Goal: Transaction & Acquisition: Purchase product/service

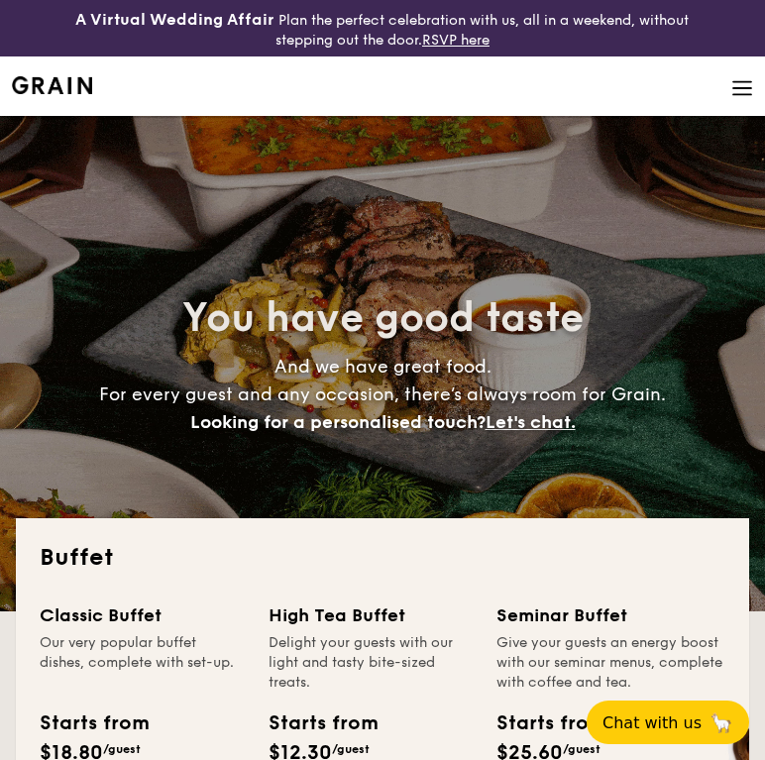
select select
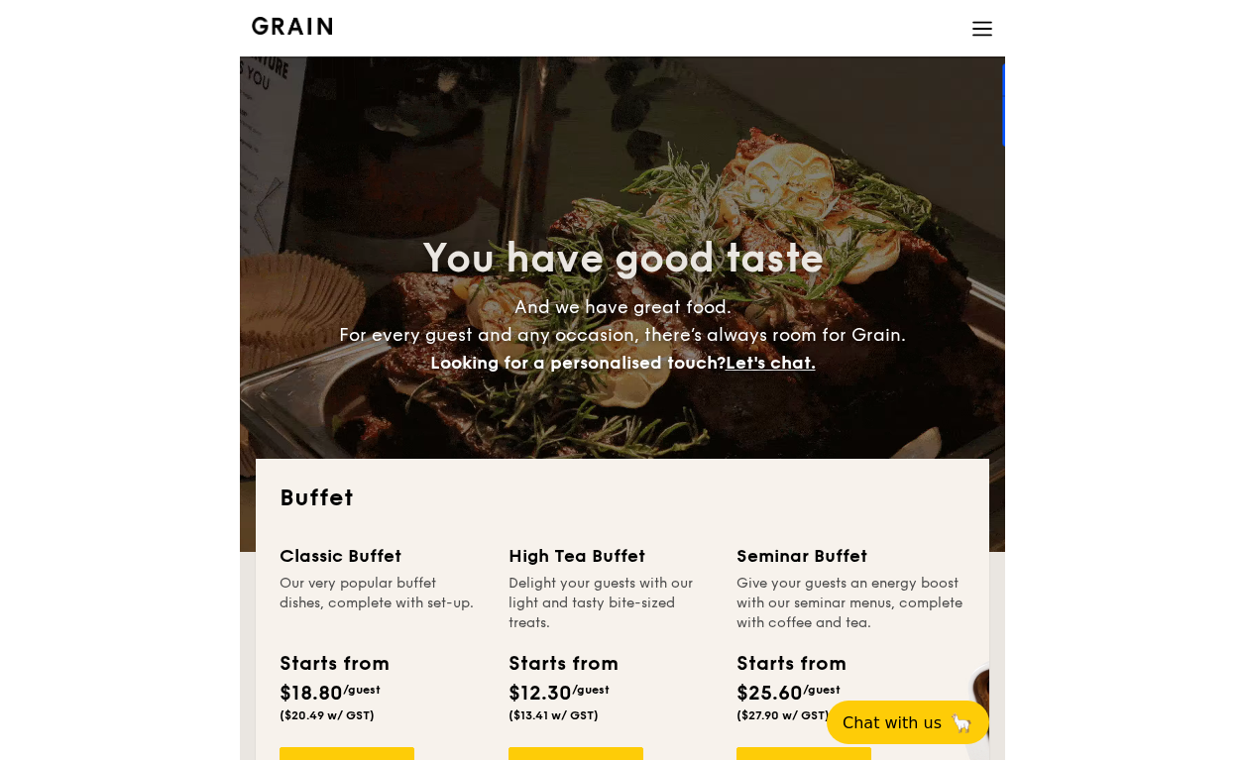
scroll to position [352, 0]
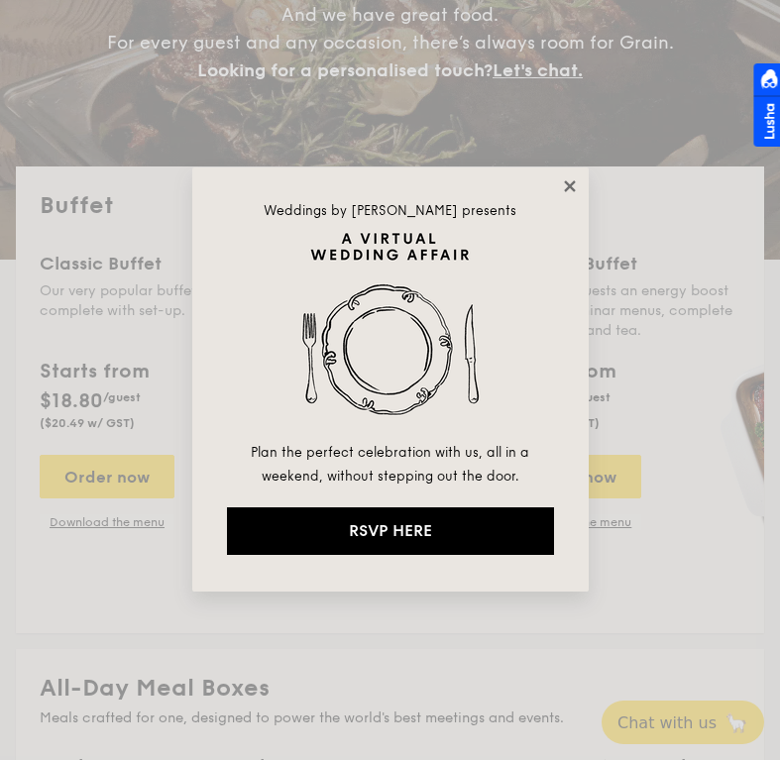
click at [573, 180] on icon at bounding box center [569, 185] width 11 height 11
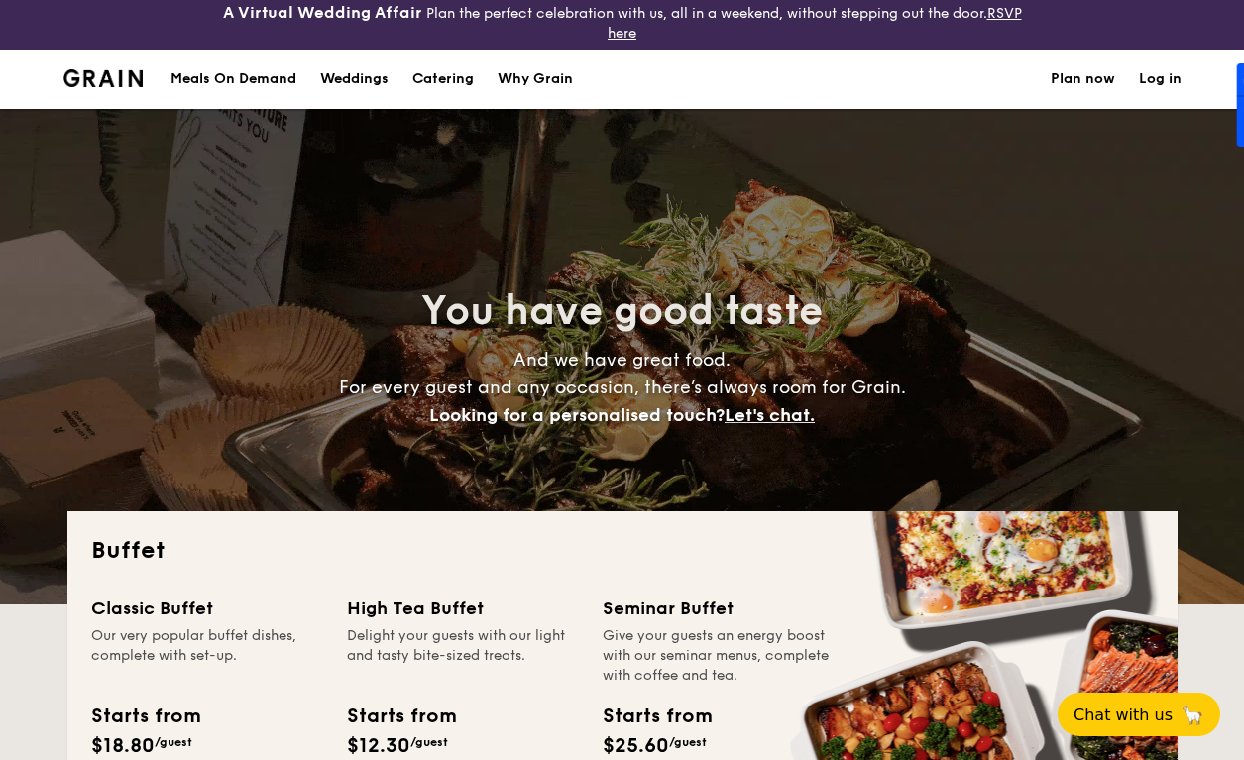
scroll to position [8, 0]
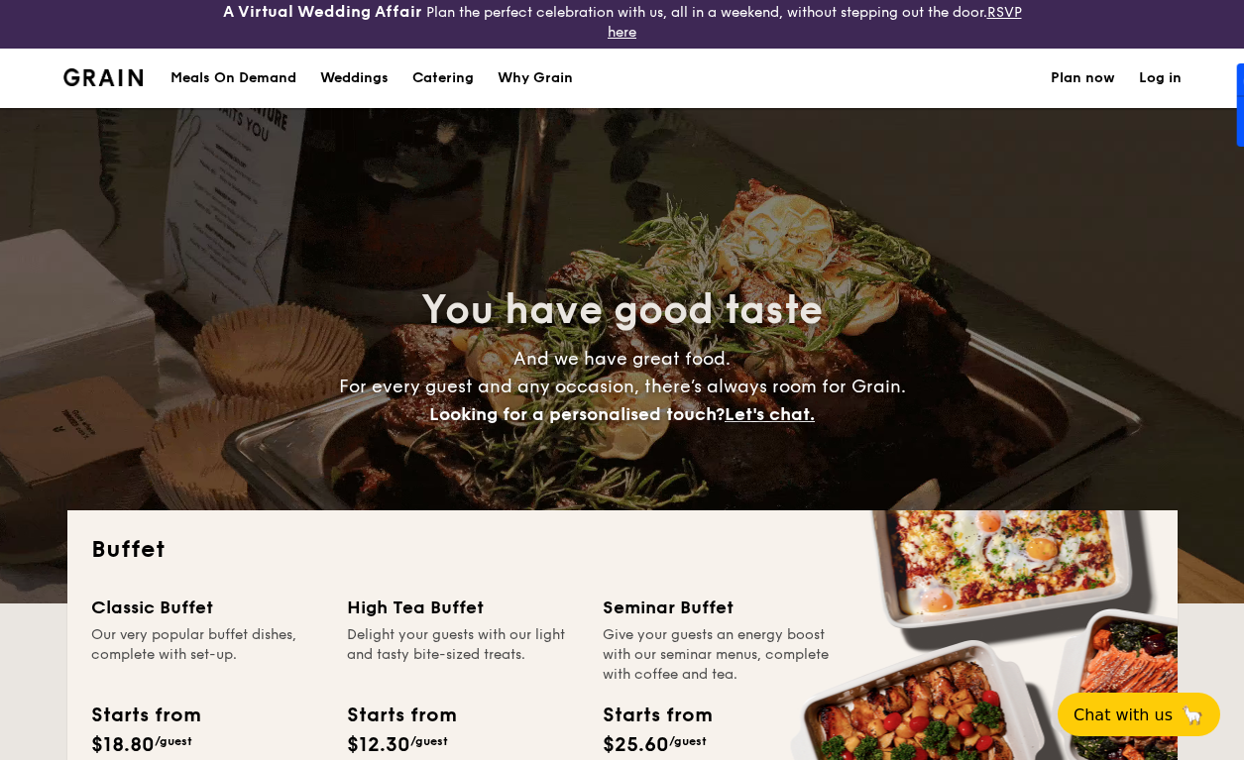
click at [764, 71] on link "Plan now" at bounding box center [1083, 78] width 64 height 59
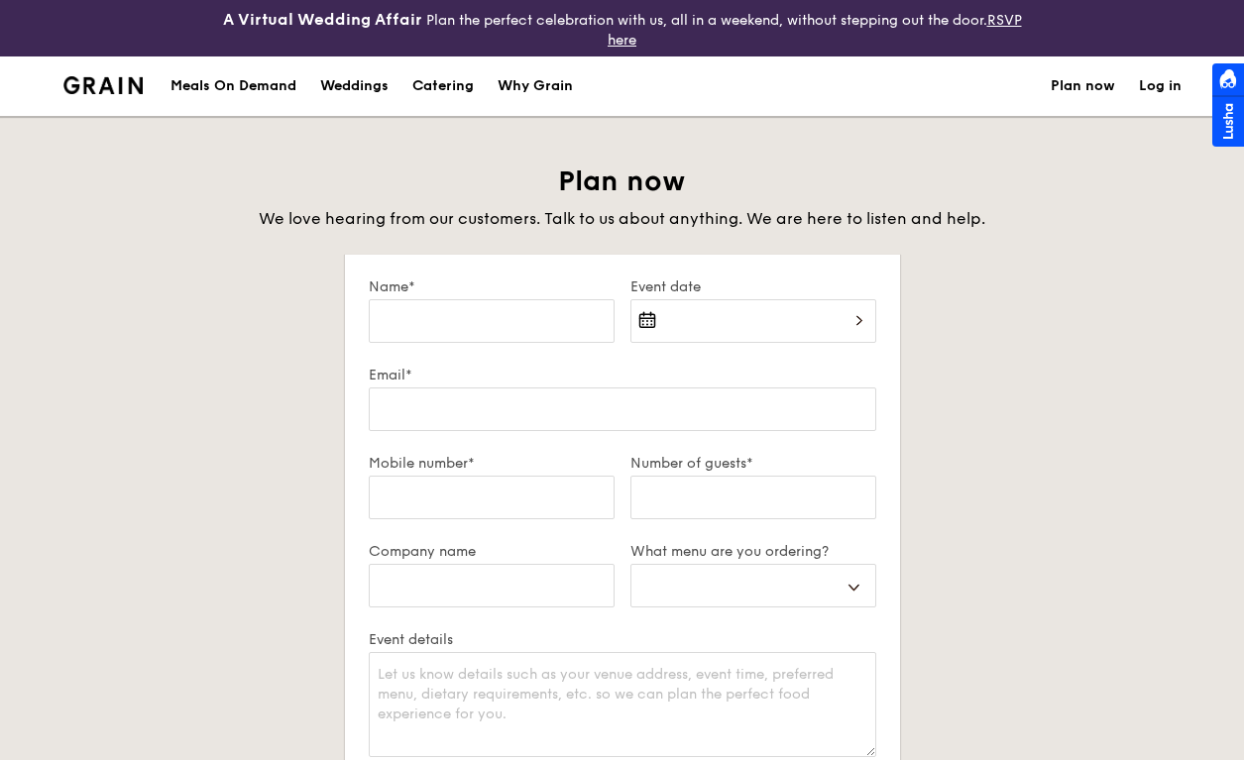
select select
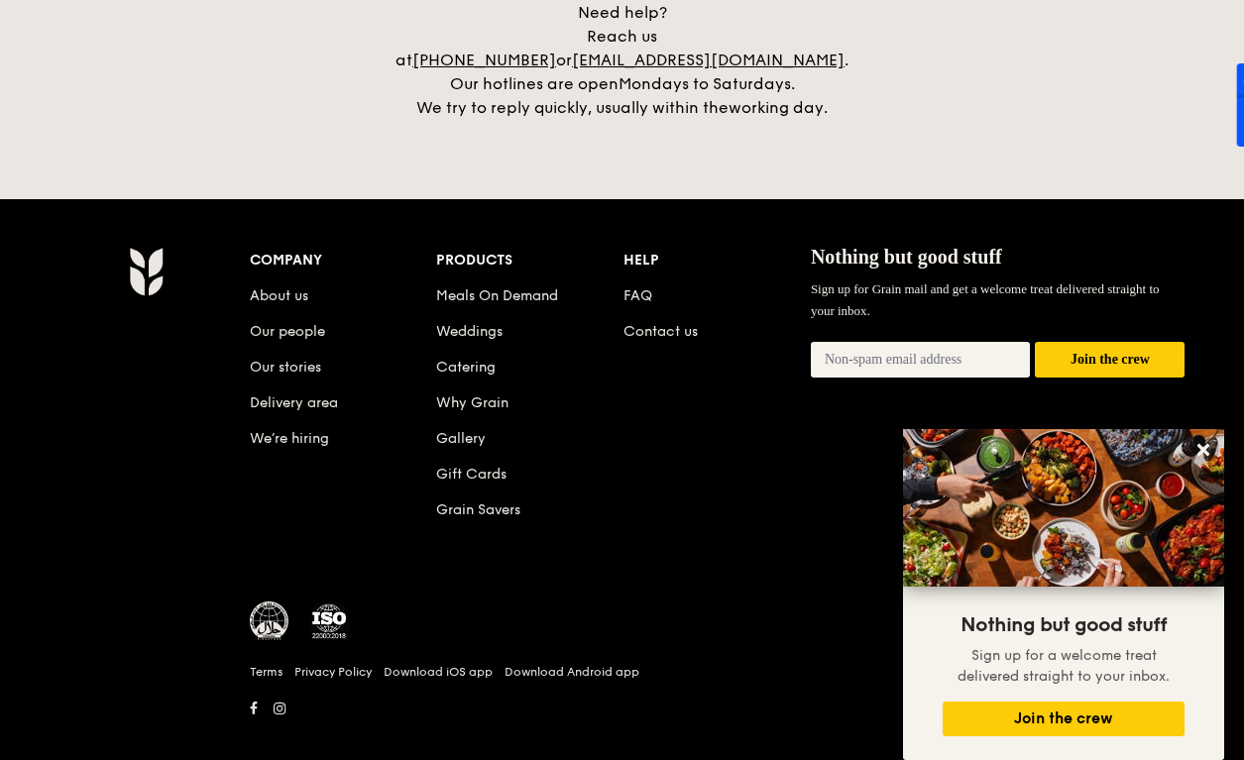
scroll to position [966, 0]
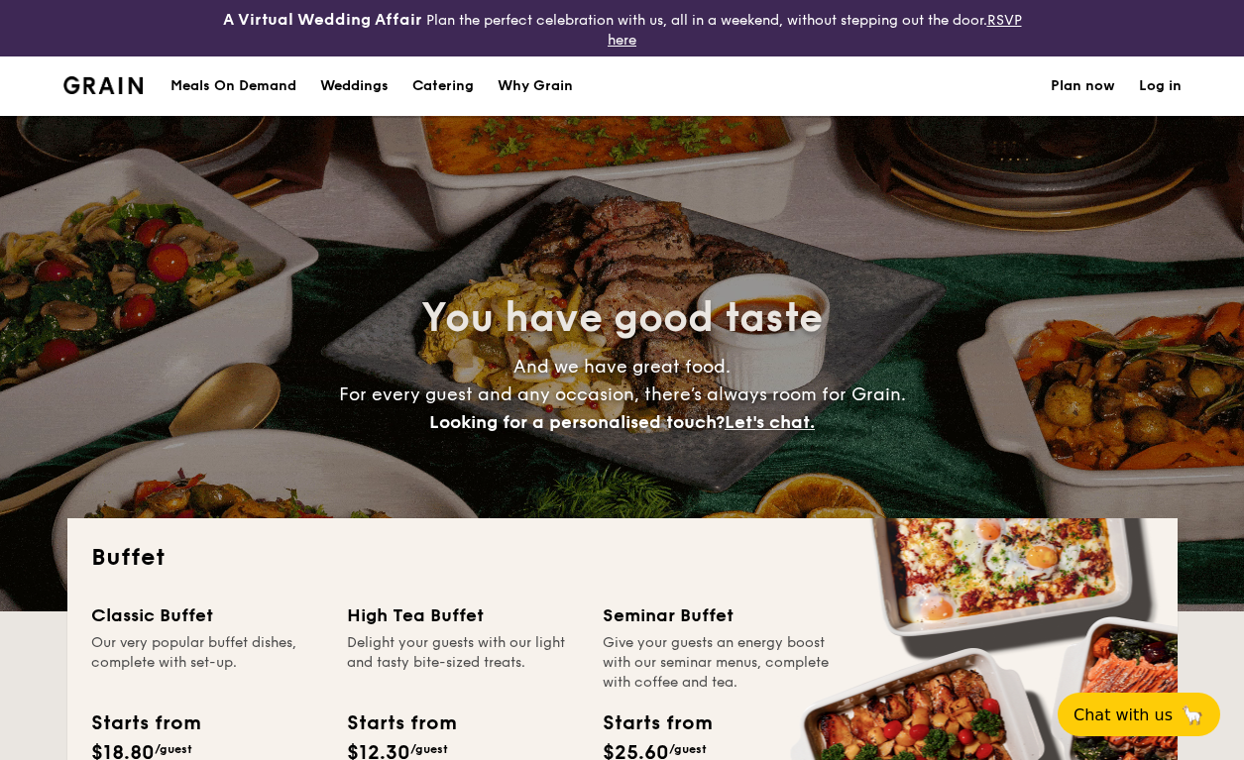
select select
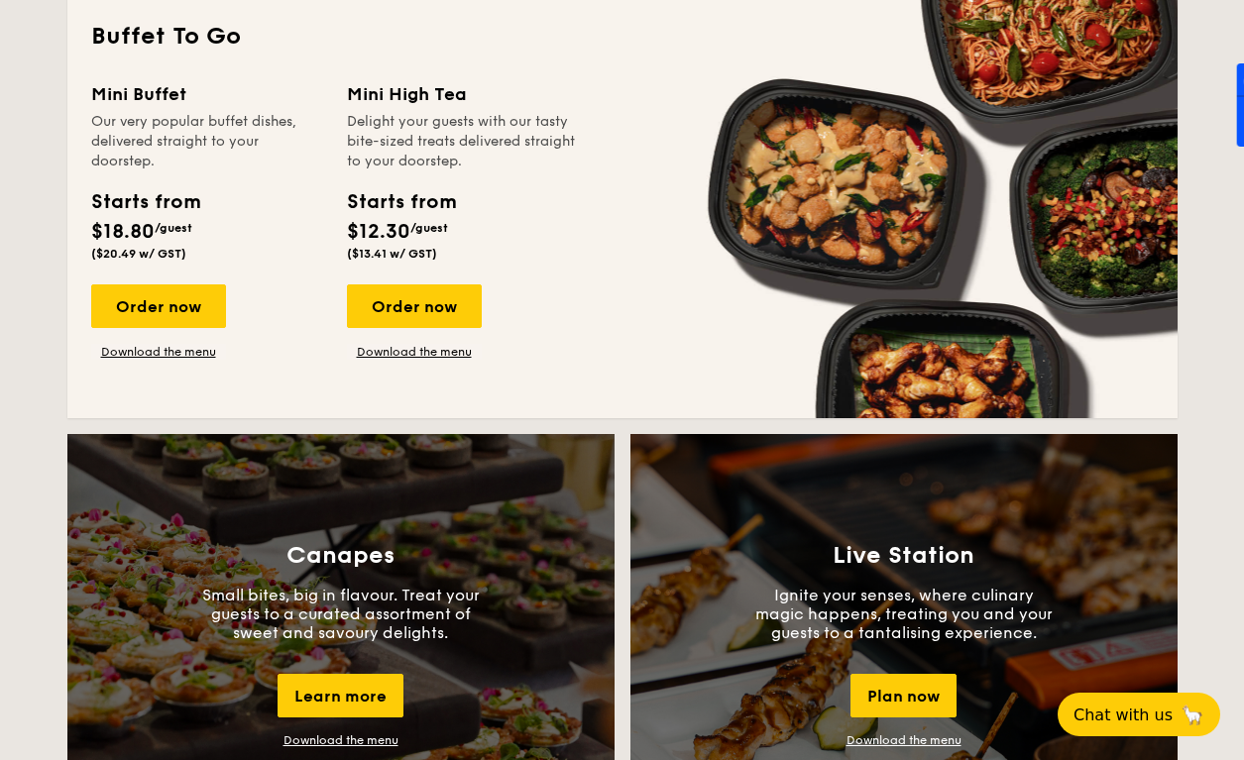
scroll to position [1502, 0]
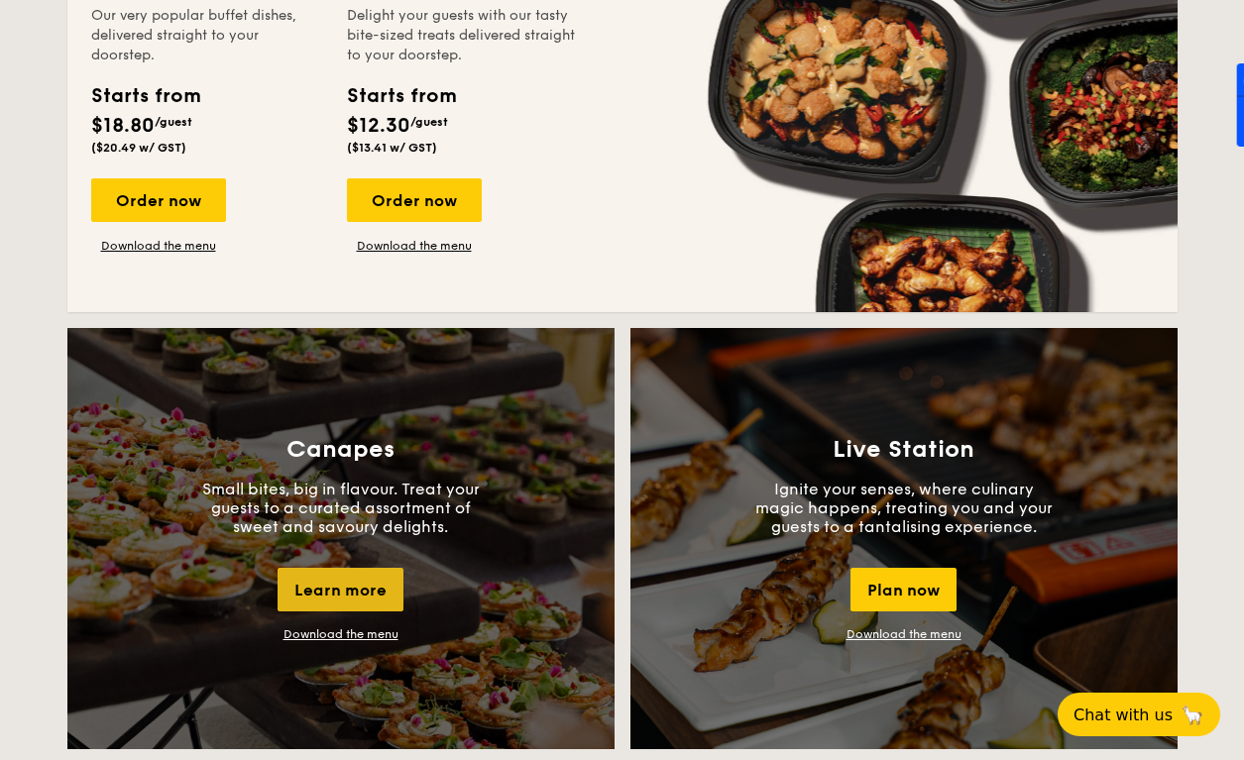
click at [385, 602] on div "Learn more" at bounding box center [341, 590] width 126 height 44
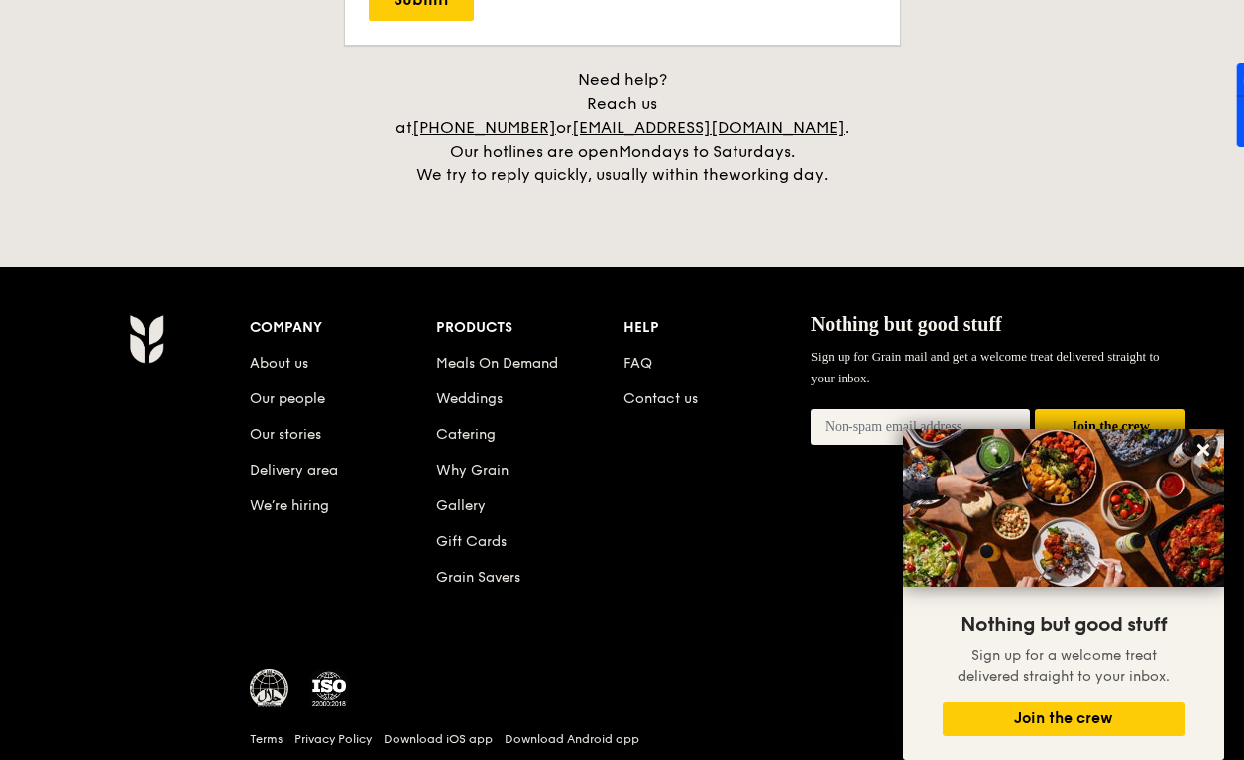
scroll to position [4271, 0]
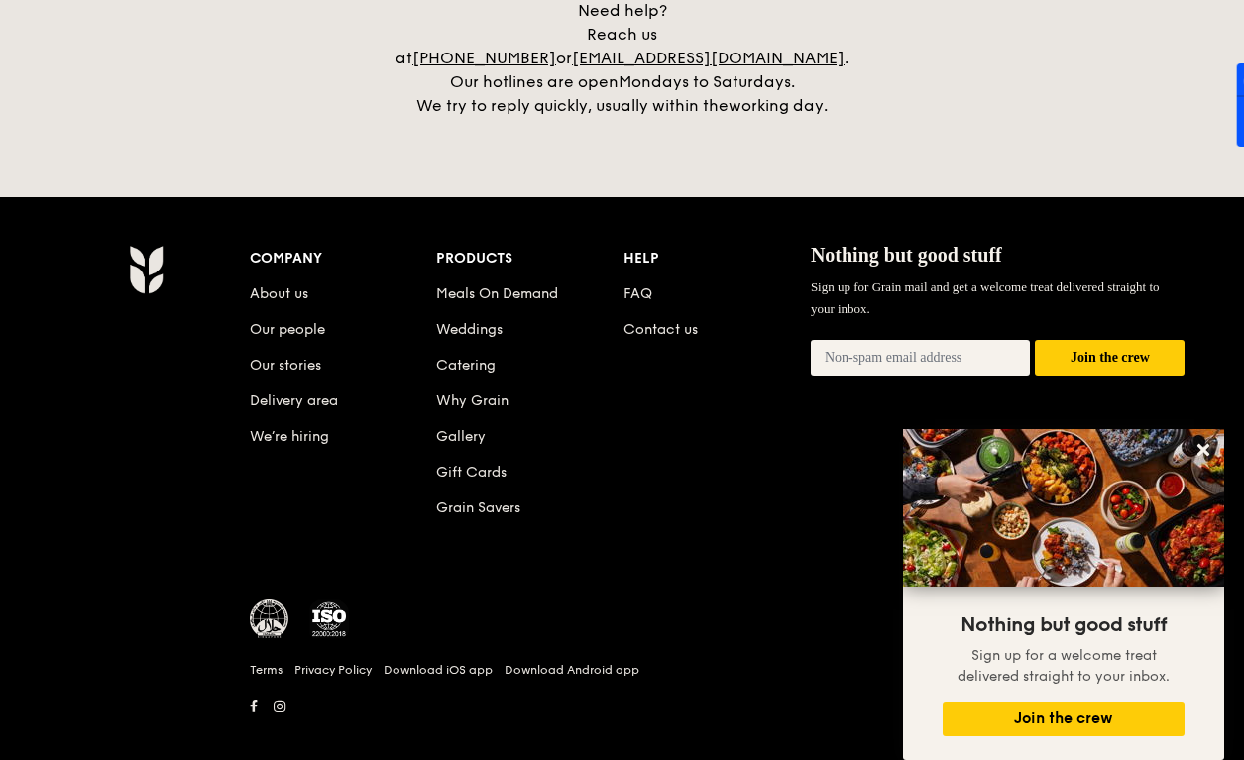
click at [649, 273] on li "FAQ" at bounding box center [717, 291] width 187 height 36
click at [647, 286] on link "FAQ" at bounding box center [638, 294] width 29 height 17
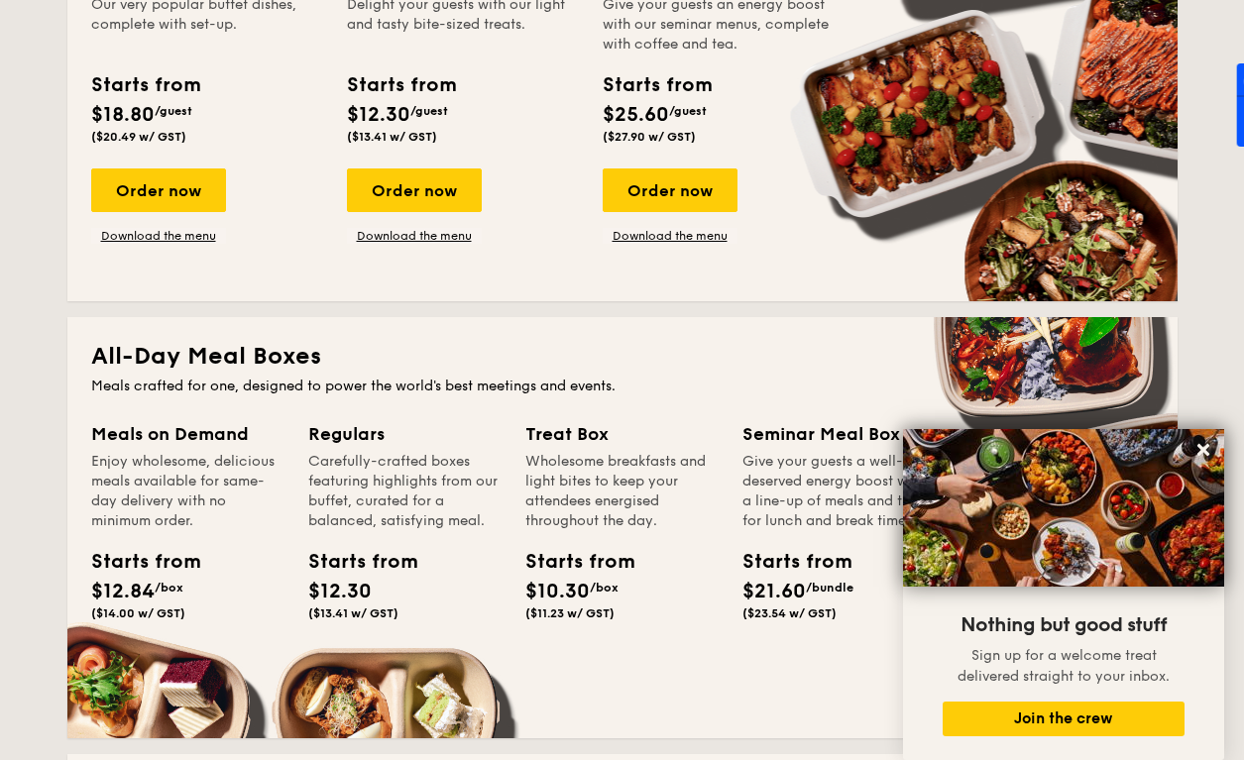
scroll to position [400, 0]
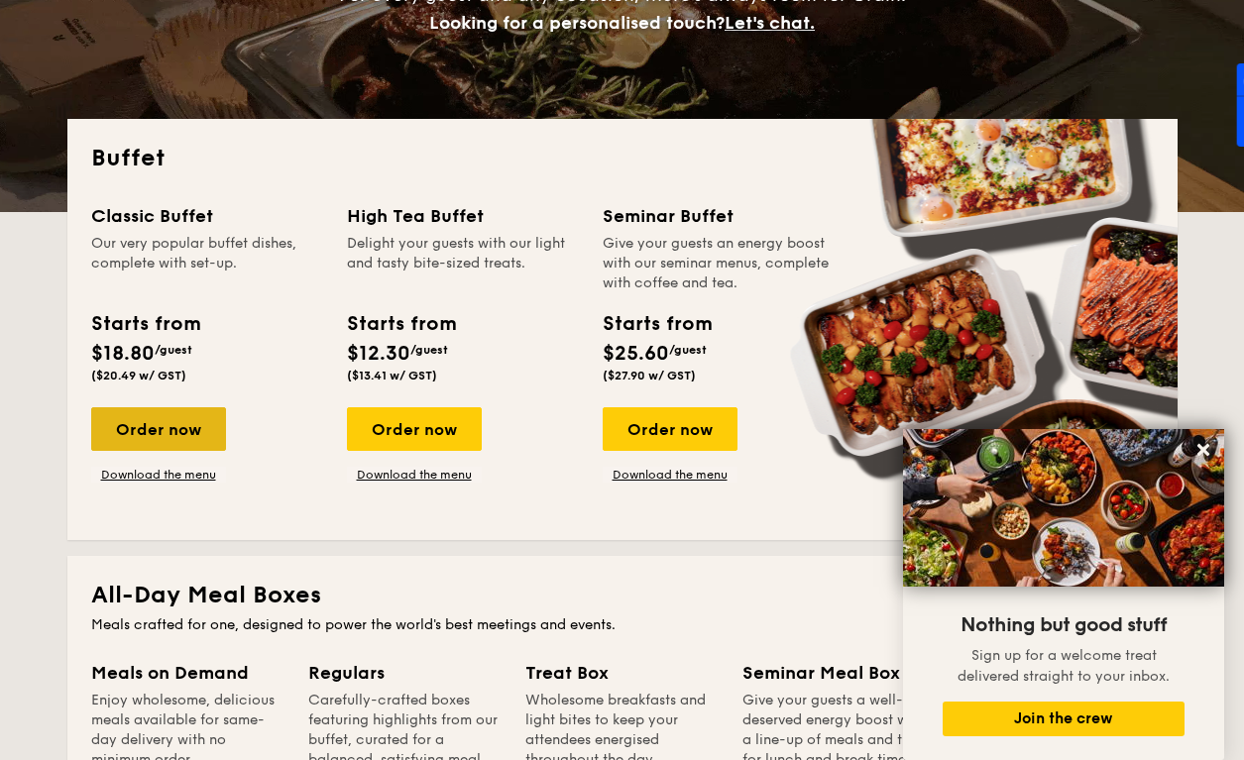
click at [177, 434] on div "Order now" at bounding box center [158, 429] width 135 height 44
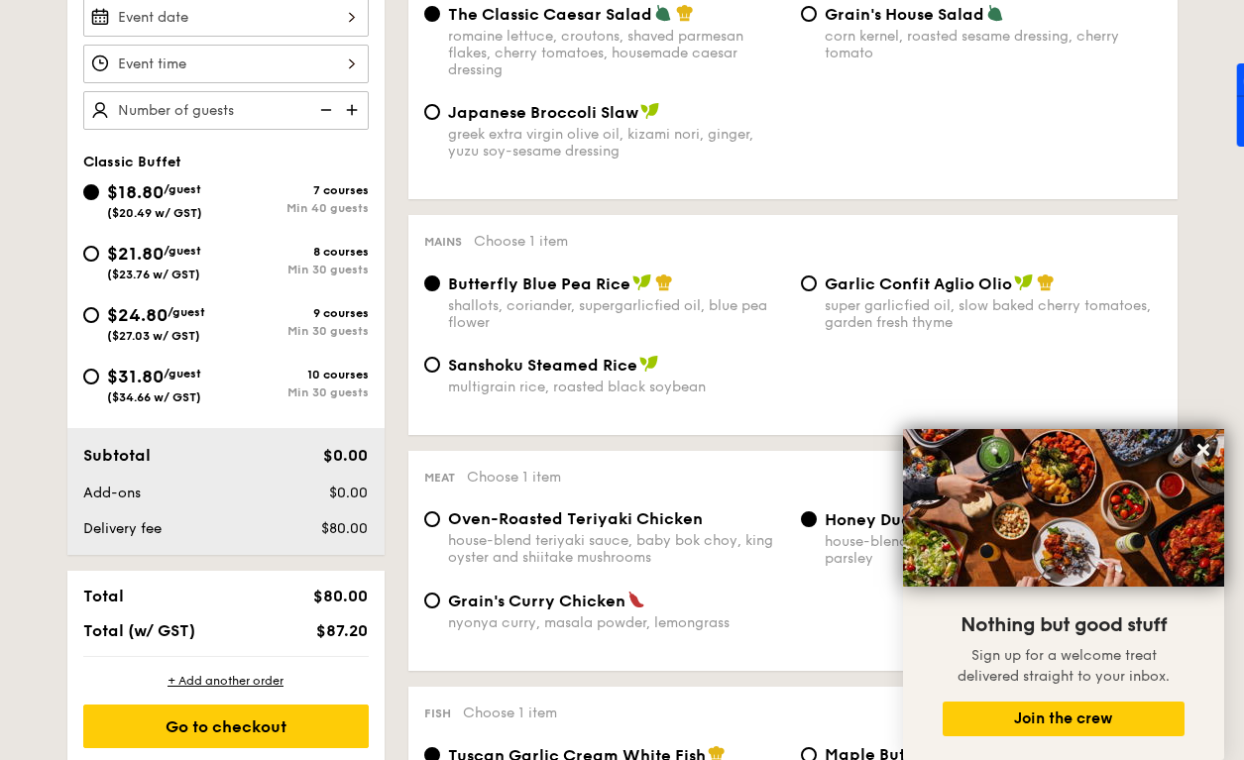
scroll to position [976, 0]
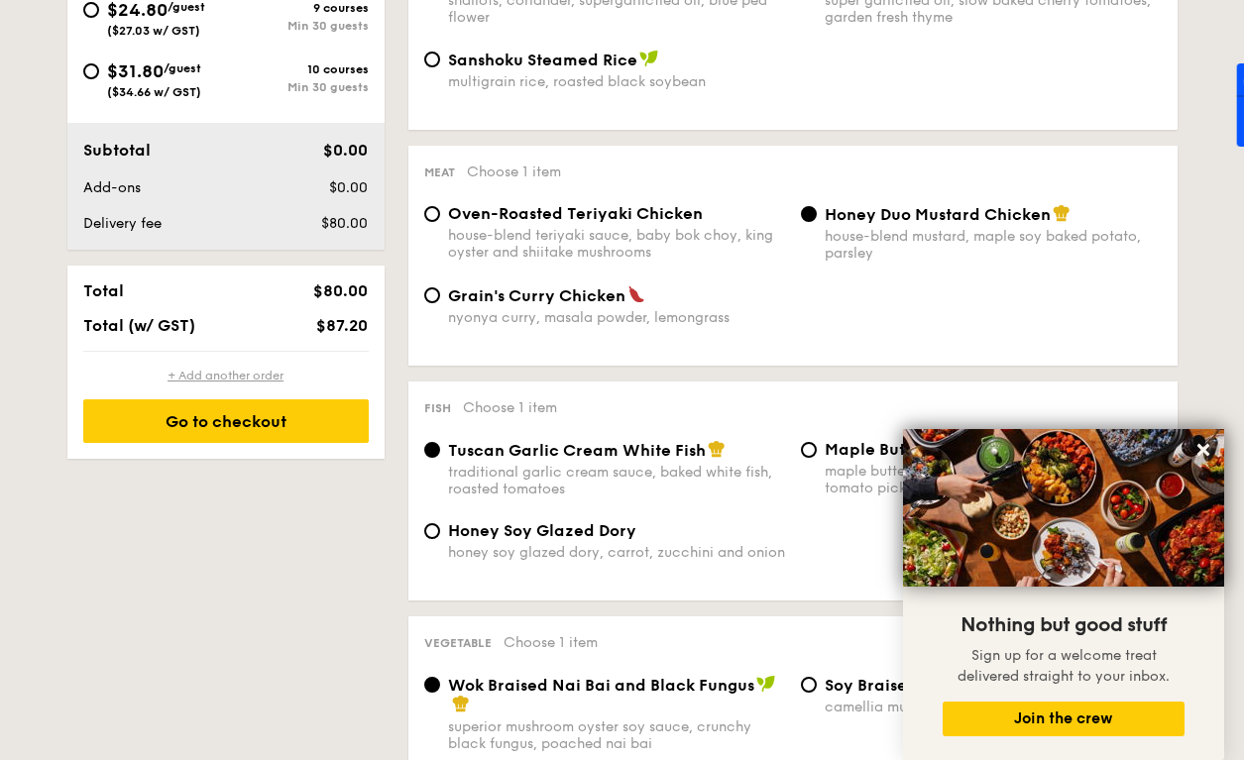
click at [201, 375] on div "+ Add another order" at bounding box center [226, 376] width 286 height 16
radio input "true"
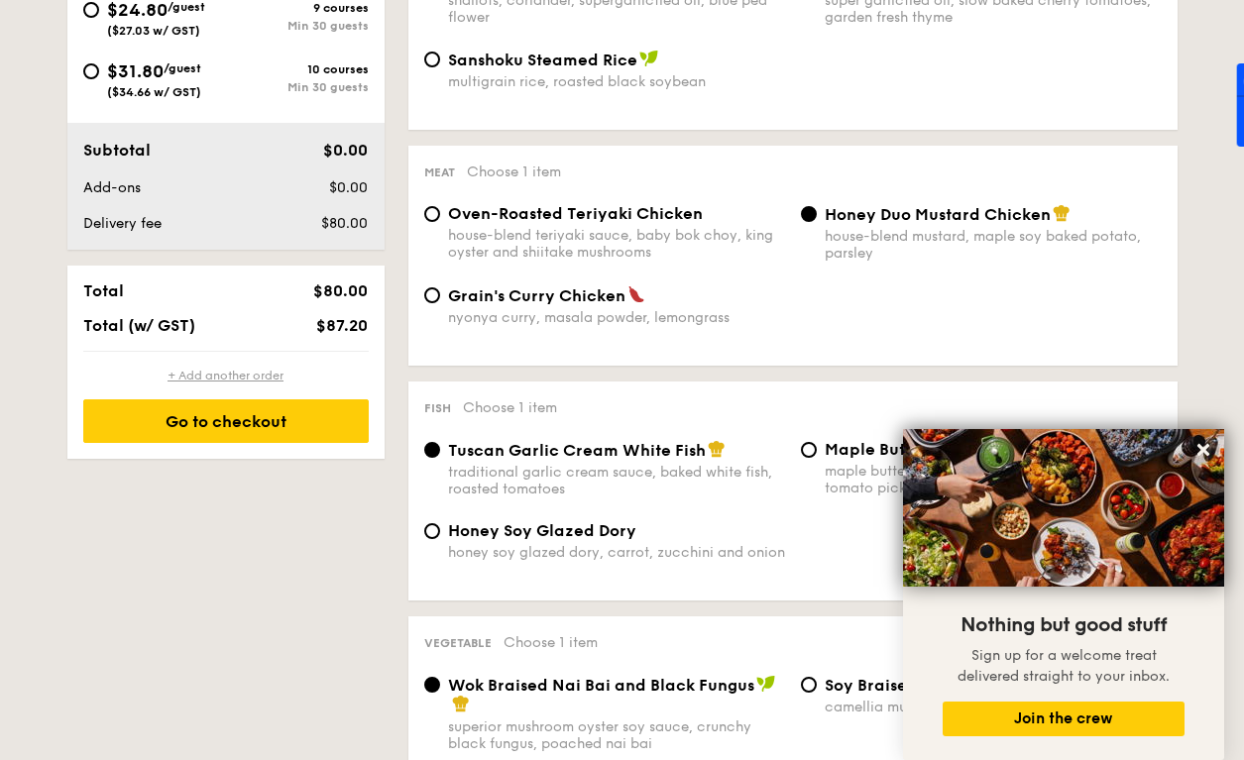
radio input "true"
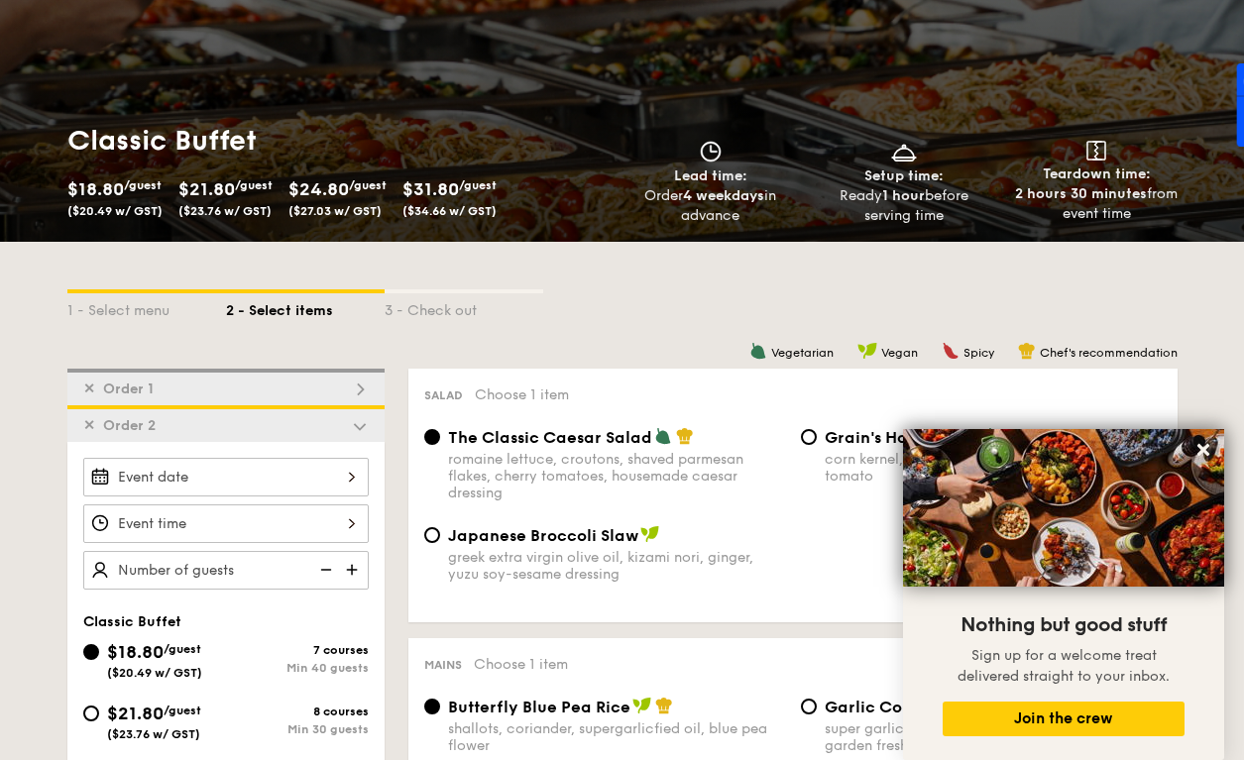
scroll to position [246, 0]
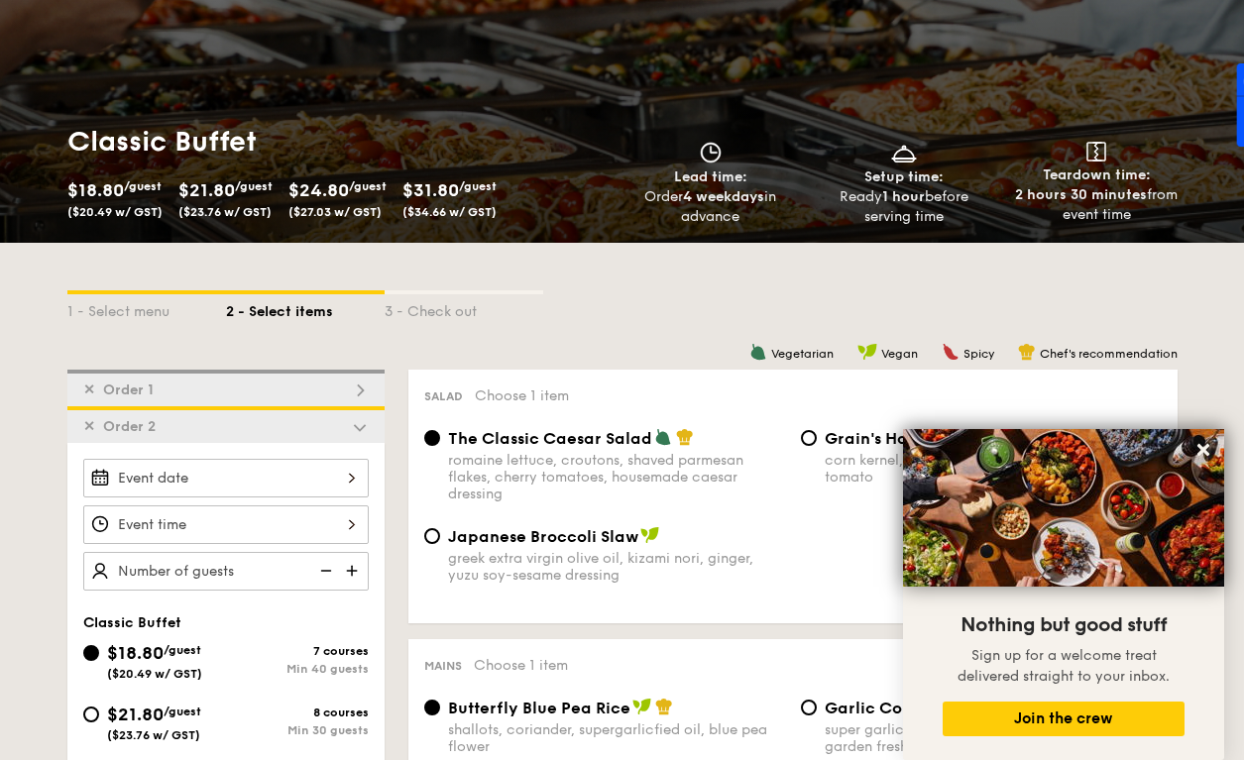
click at [86, 426] on span "✕" at bounding box center [89, 426] width 12 height 17
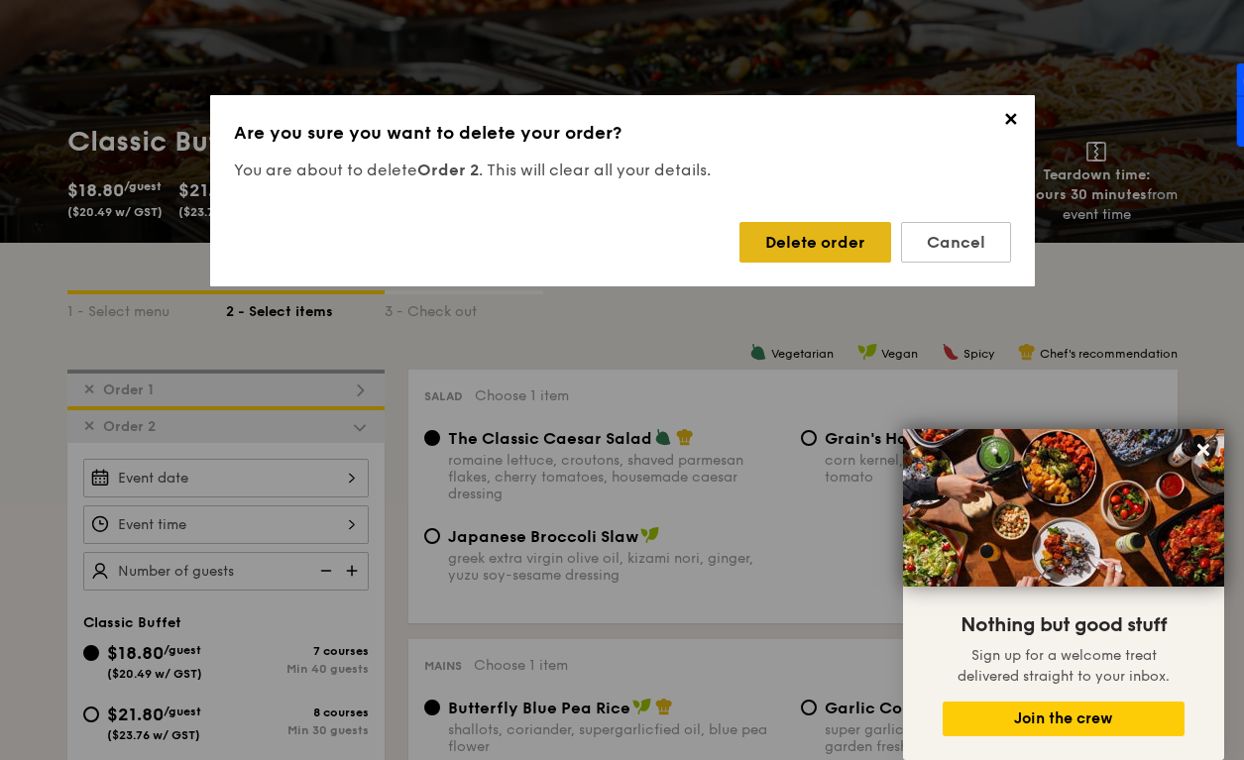
click at [844, 235] on div "Delete order" at bounding box center [816, 242] width 152 height 41
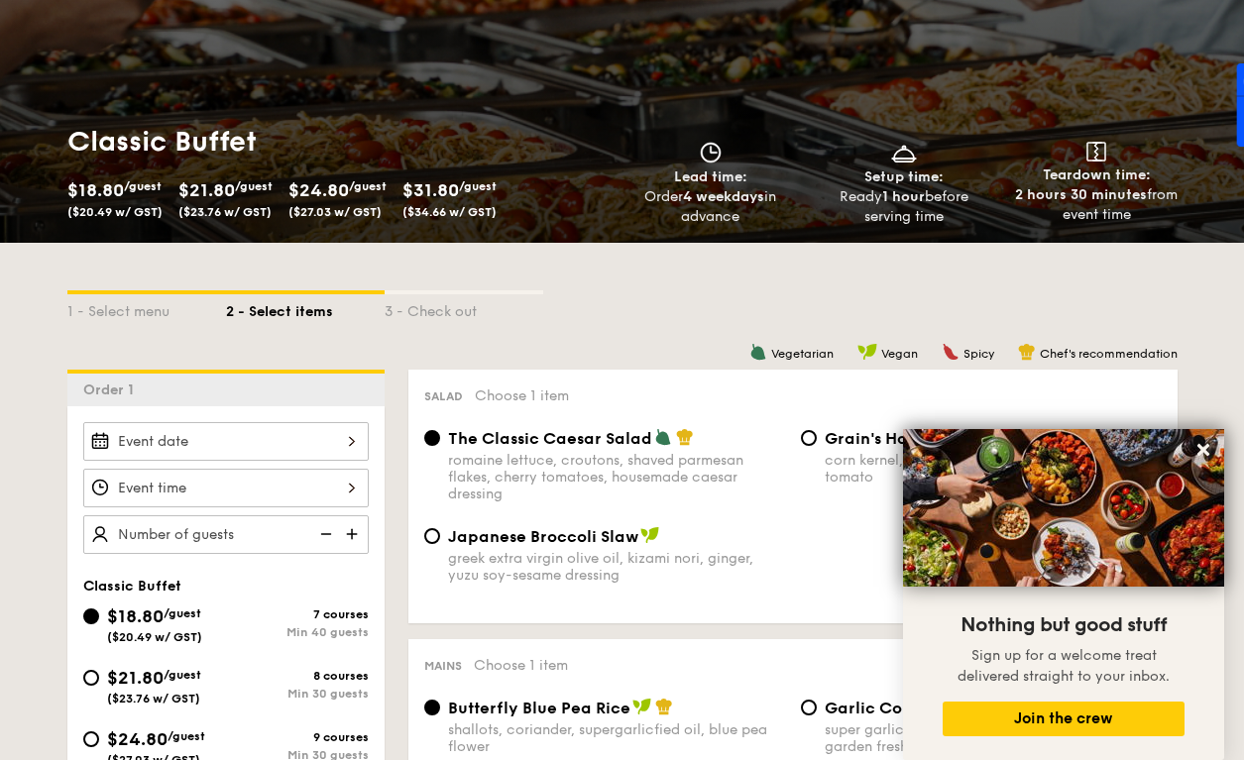
scroll to position [250, 0]
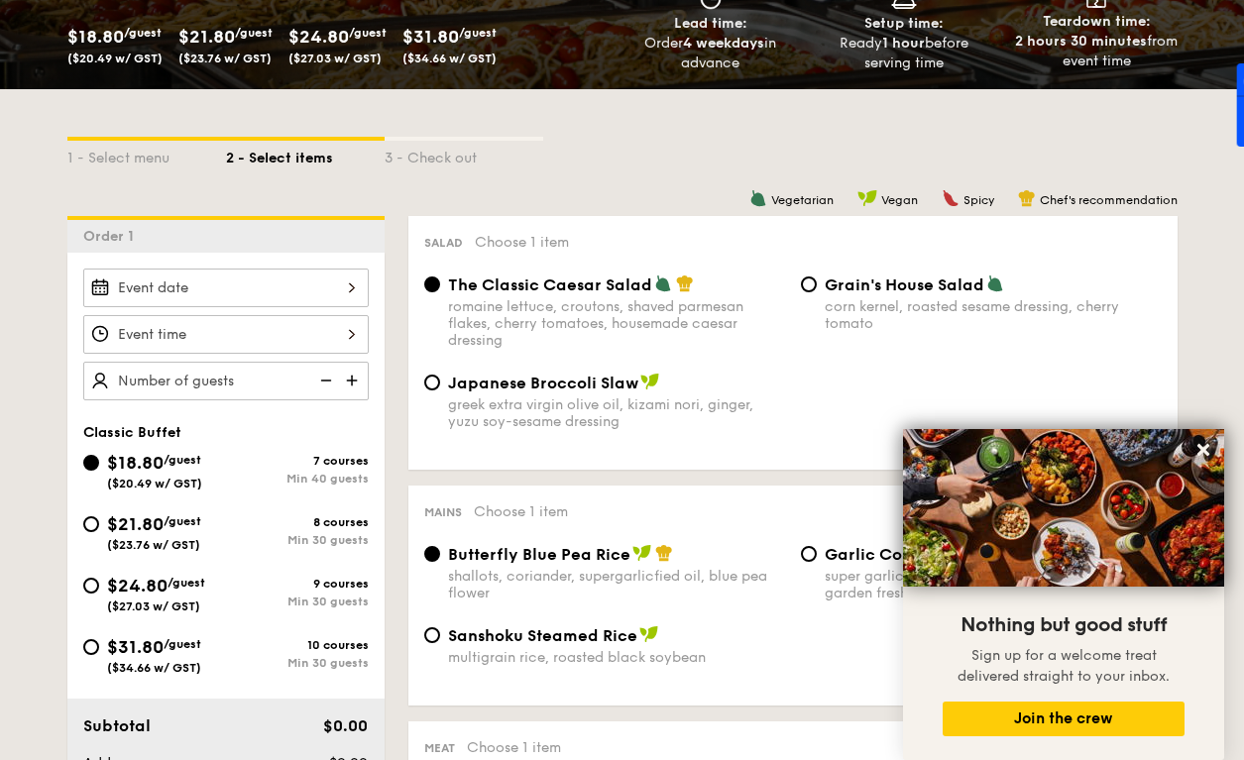
select select
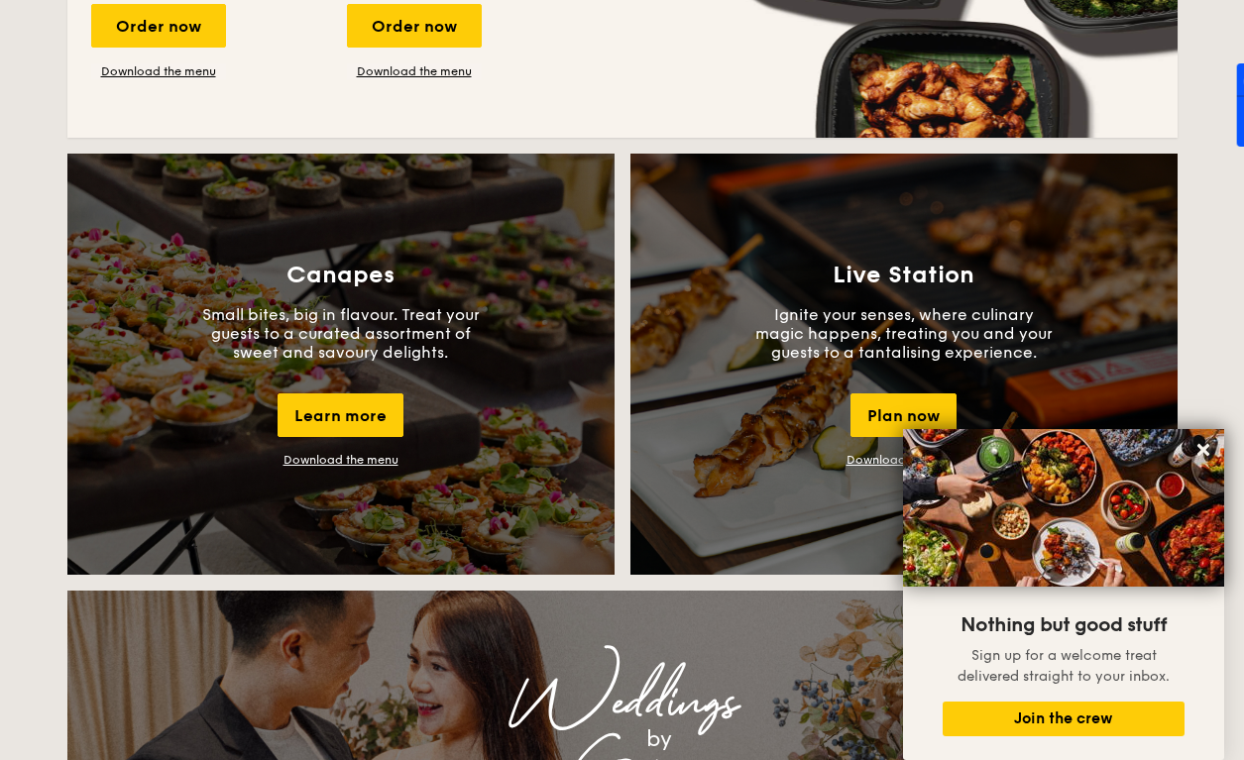
scroll to position [1694, 0]
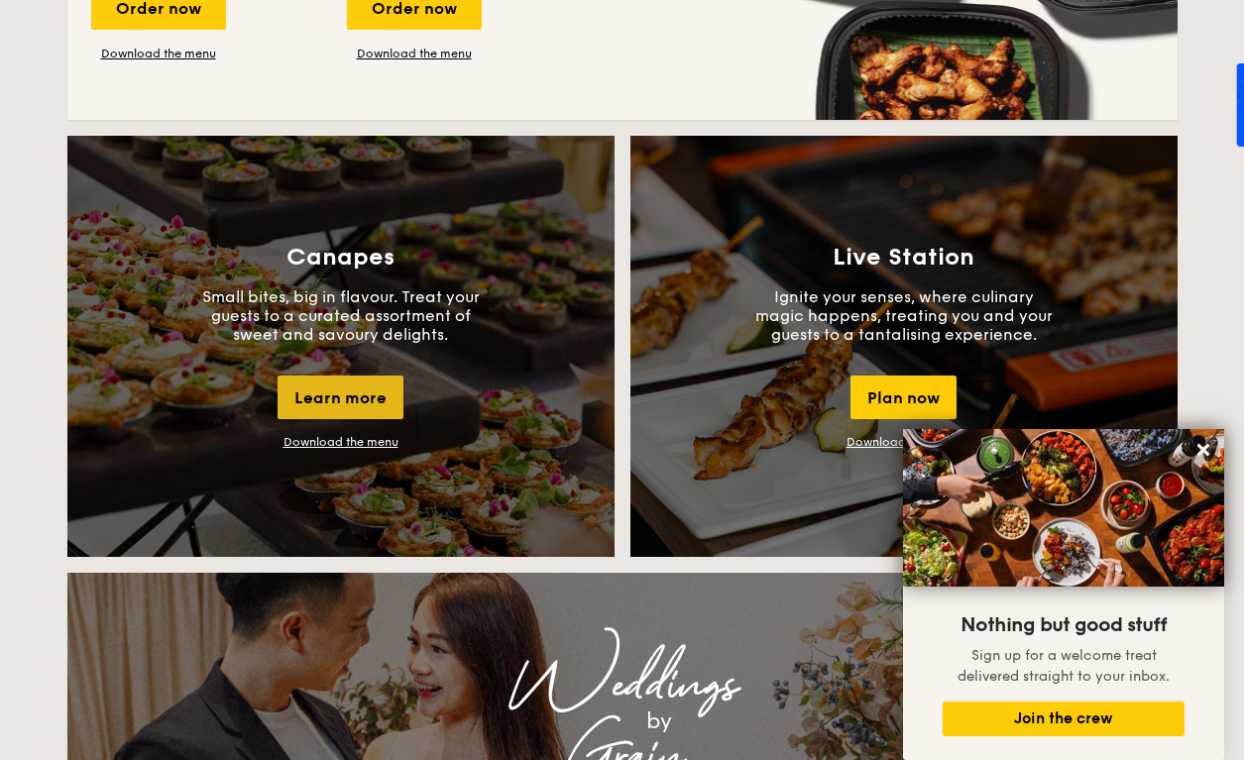
click at [391, 388] on div "Learn more" at bounding box center [341, 398] width 126 height 44
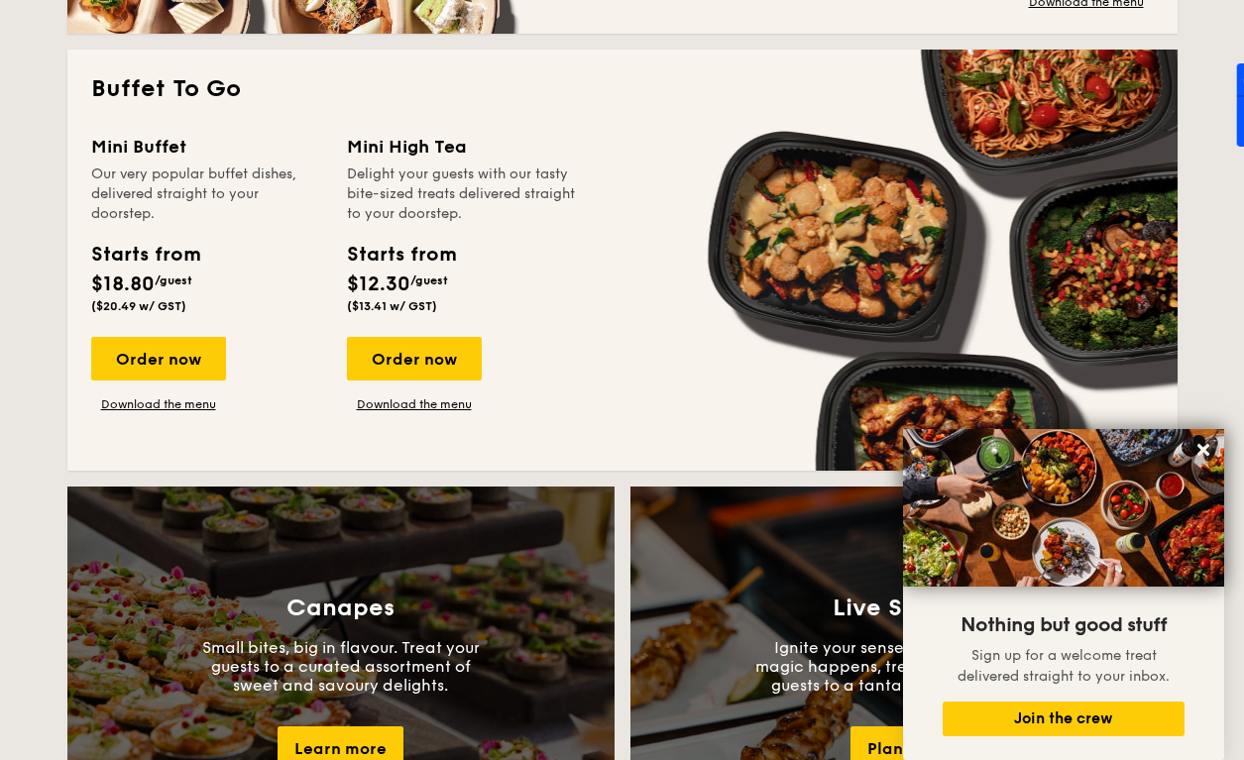
scroll to position [1236, 0]
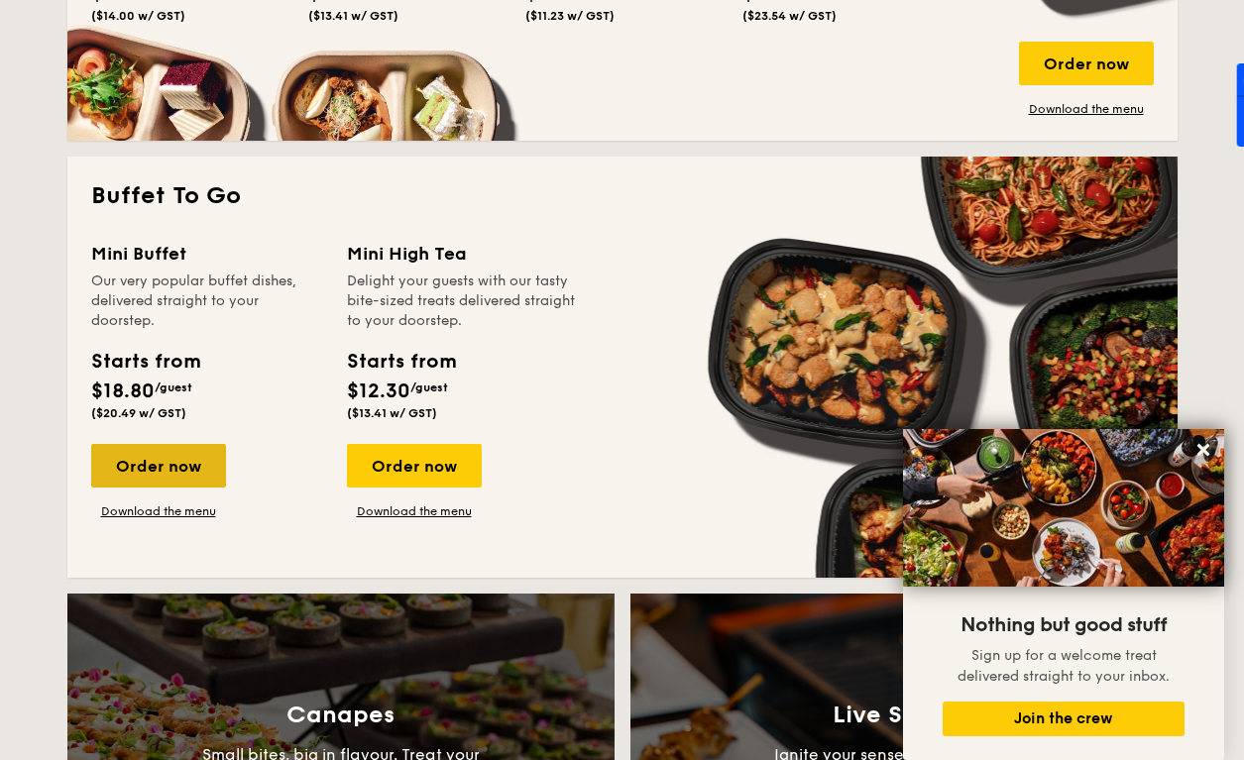
click at [170, 467] on div "Order now" at bounding box center [158, 466] width 135 height 44
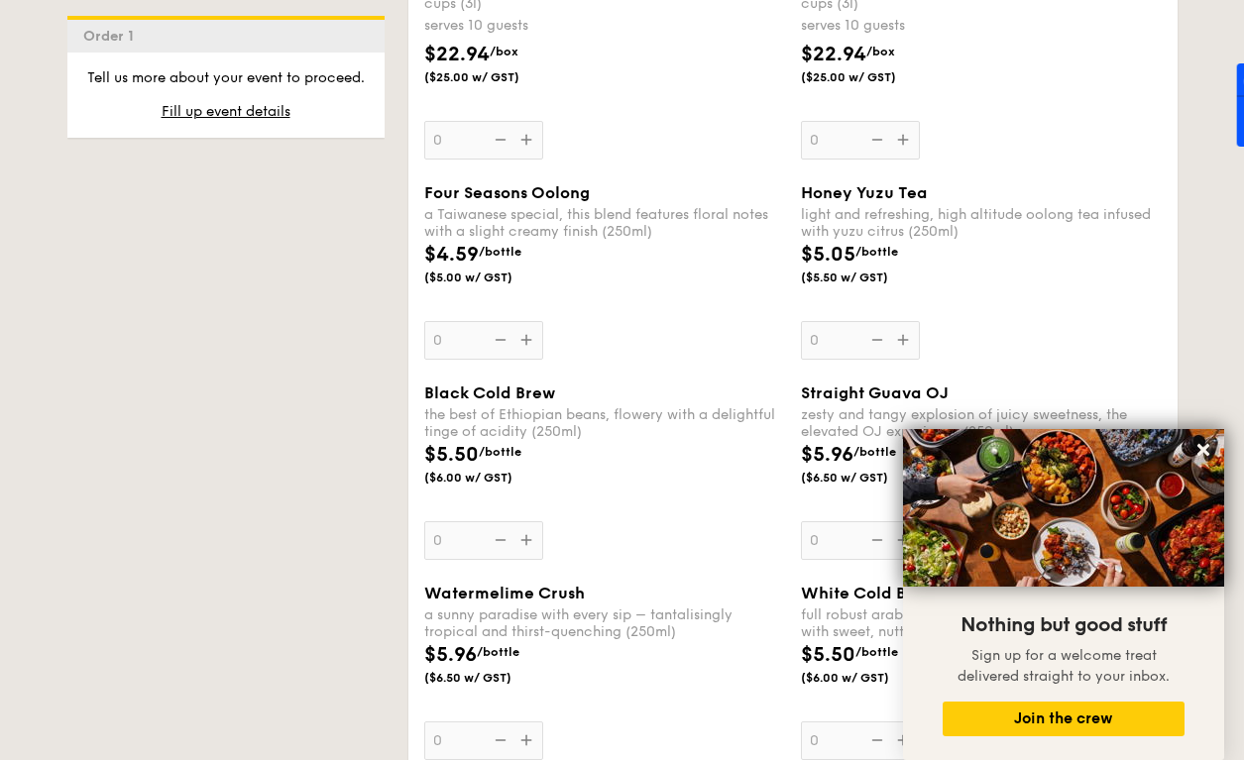
scroll to position [2863, 0]
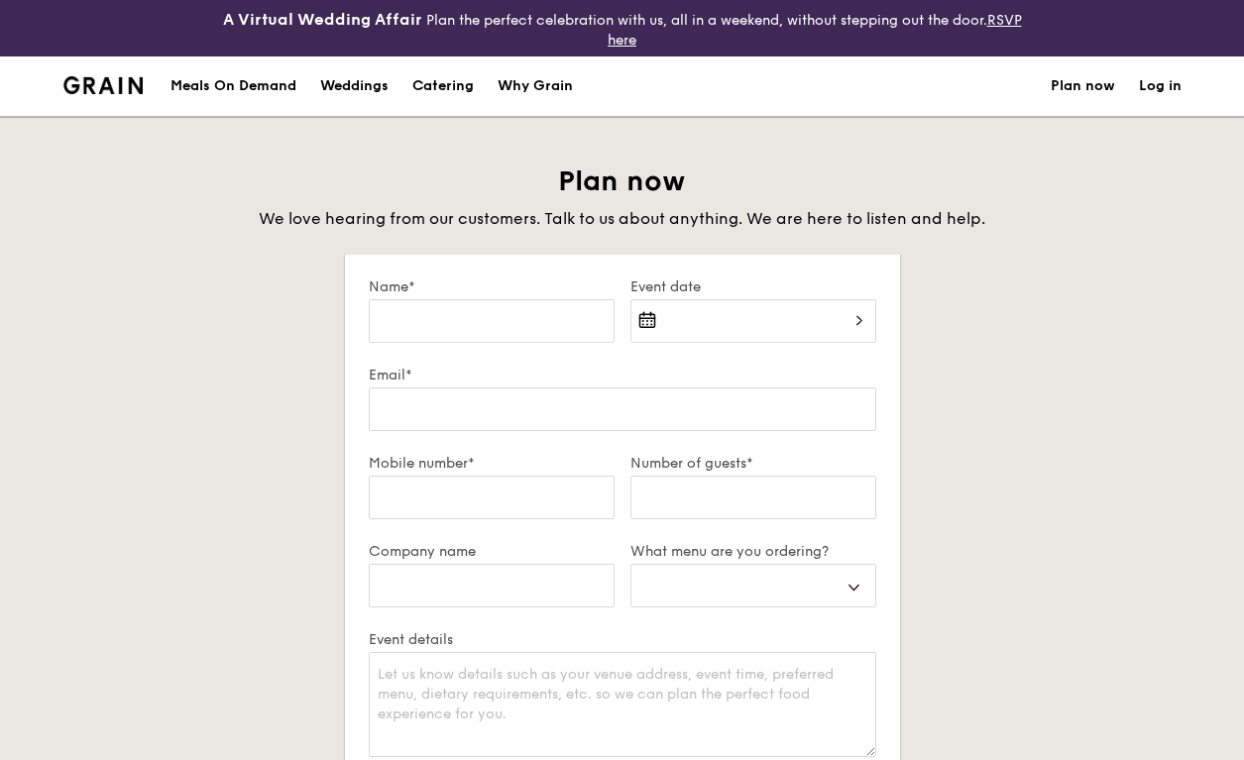
select select
